Goal: Entertainment & Leisure: Consume media (video, audio)

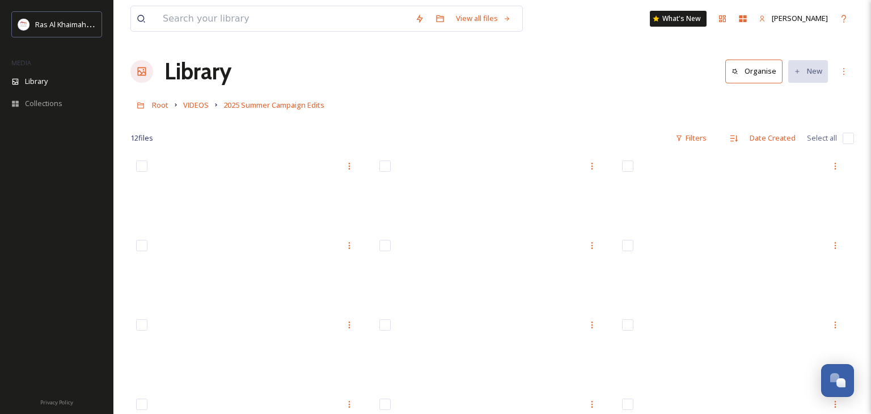
scroll to position [3, 0]
